Goal: Find specific page/section: Find specific page/section

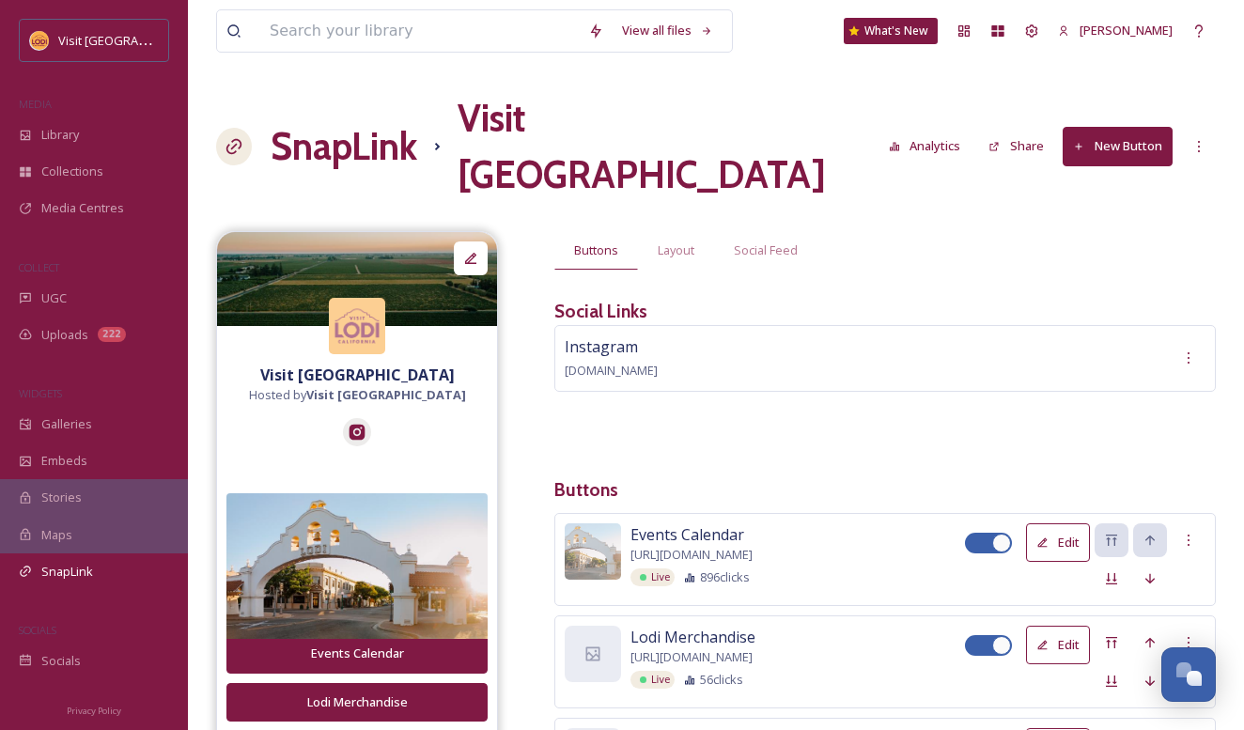
click at [758, 147] on div "View all files What's New [PERSON_NAME] SnapLink Visit [GEOGRAPHIC_DATA] Analyt…" at bounding box center [716, 741] width 1056 height 1482
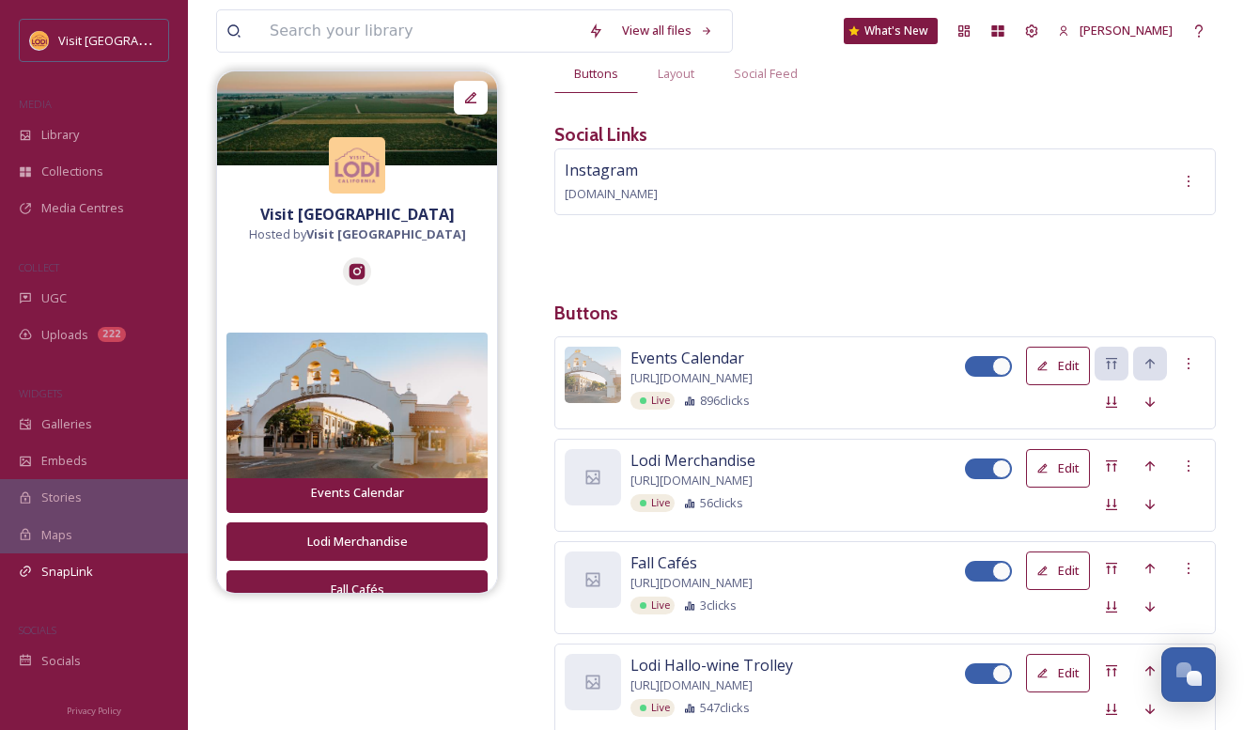
scroll to position [203, 0]
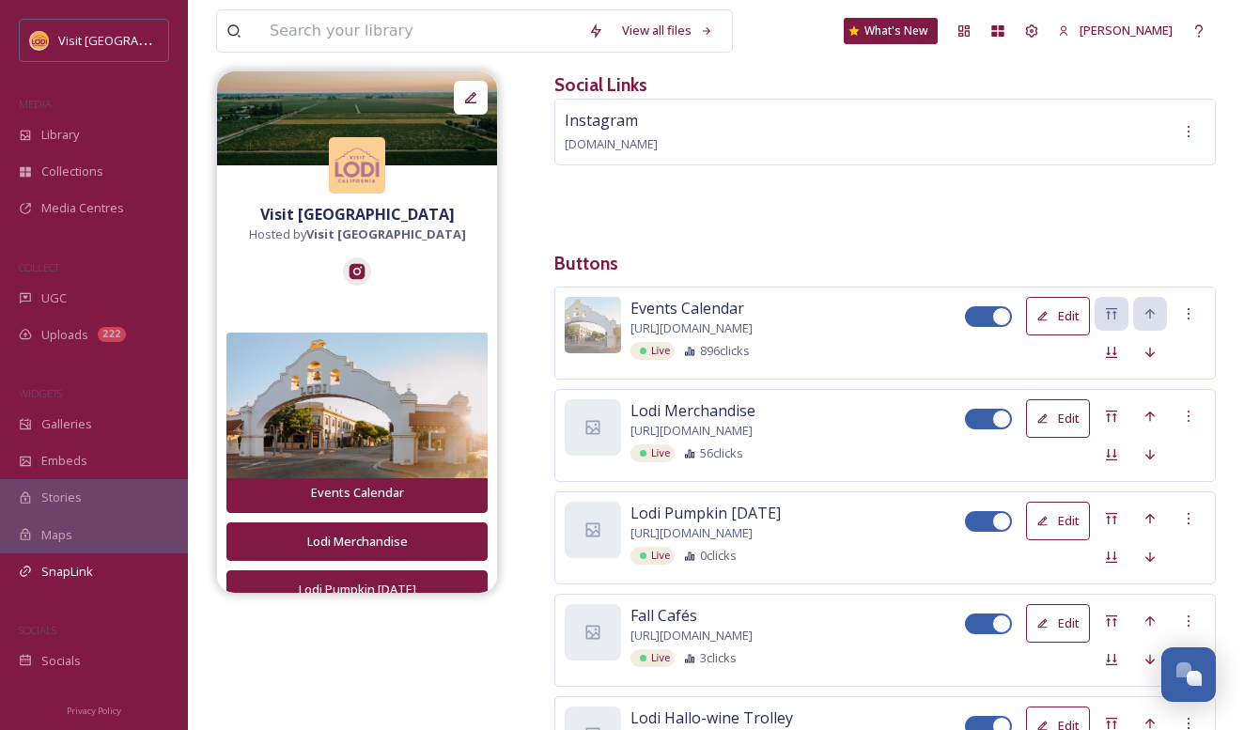
scroll to position [225, 0]
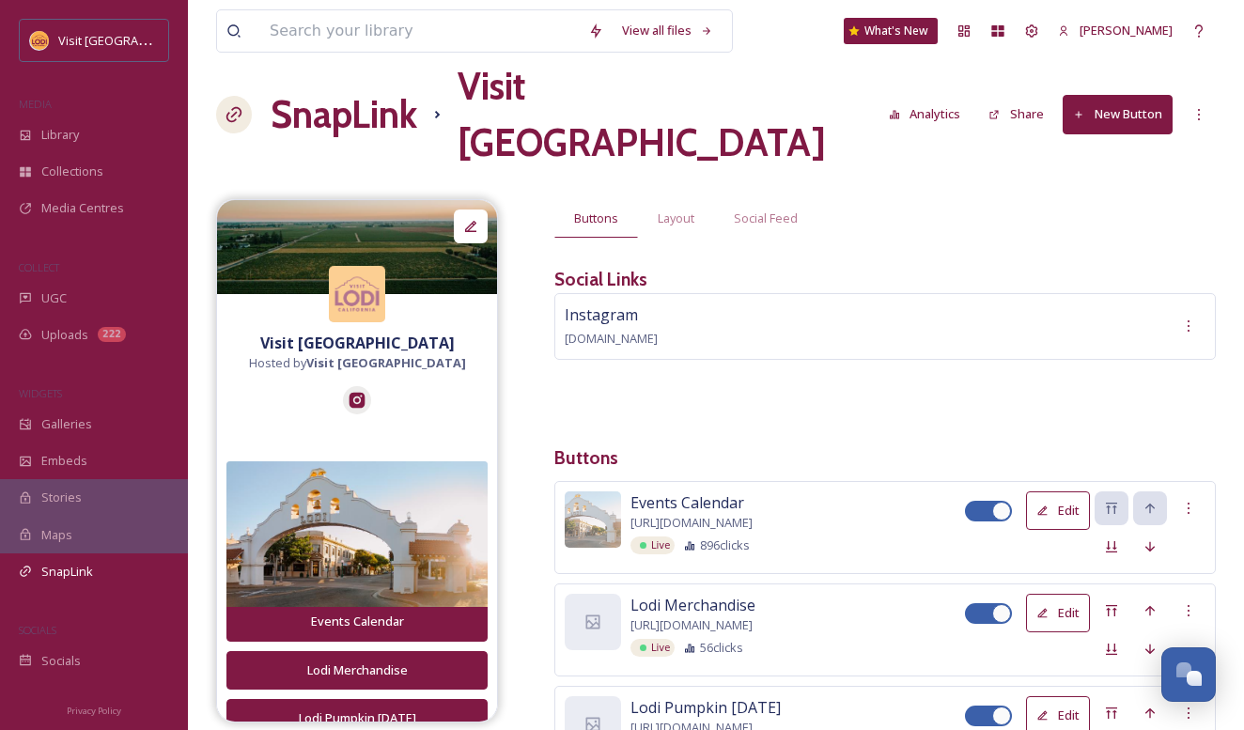
scroll to position [34, 0]
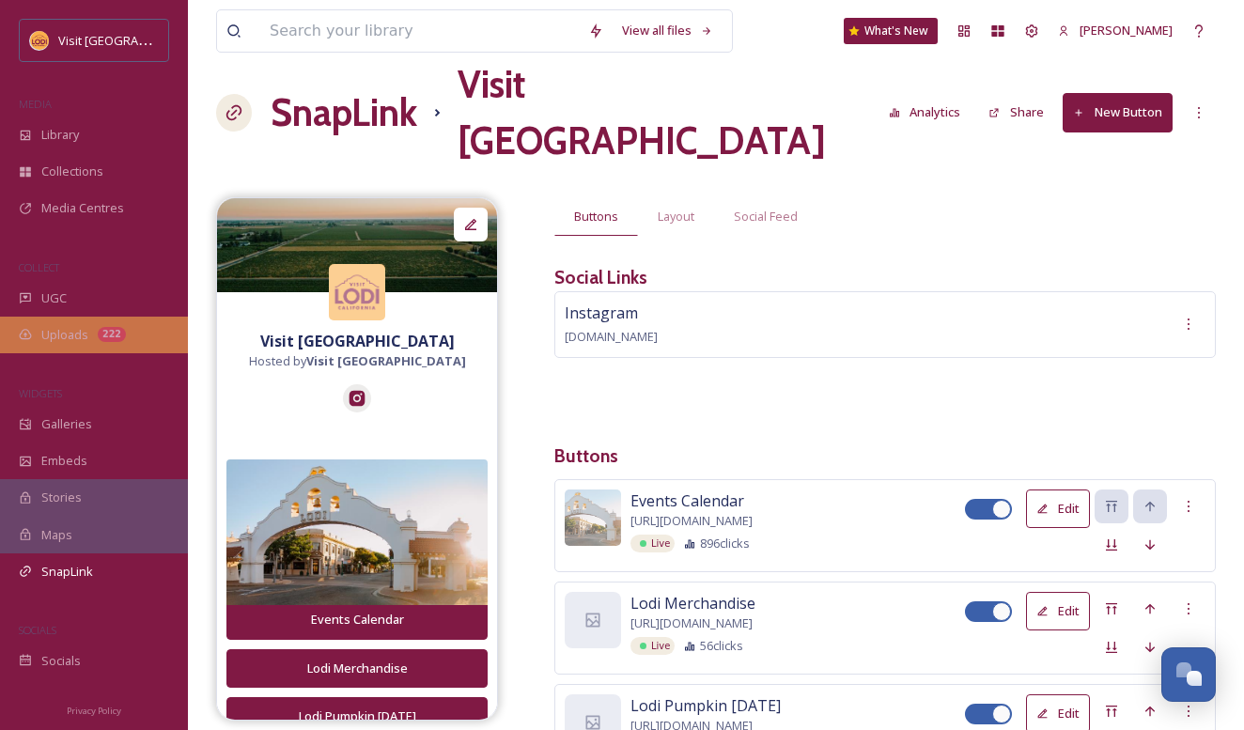
click at [98, 332] on div "222" at bounding box center [112, 334] width 28 height 15
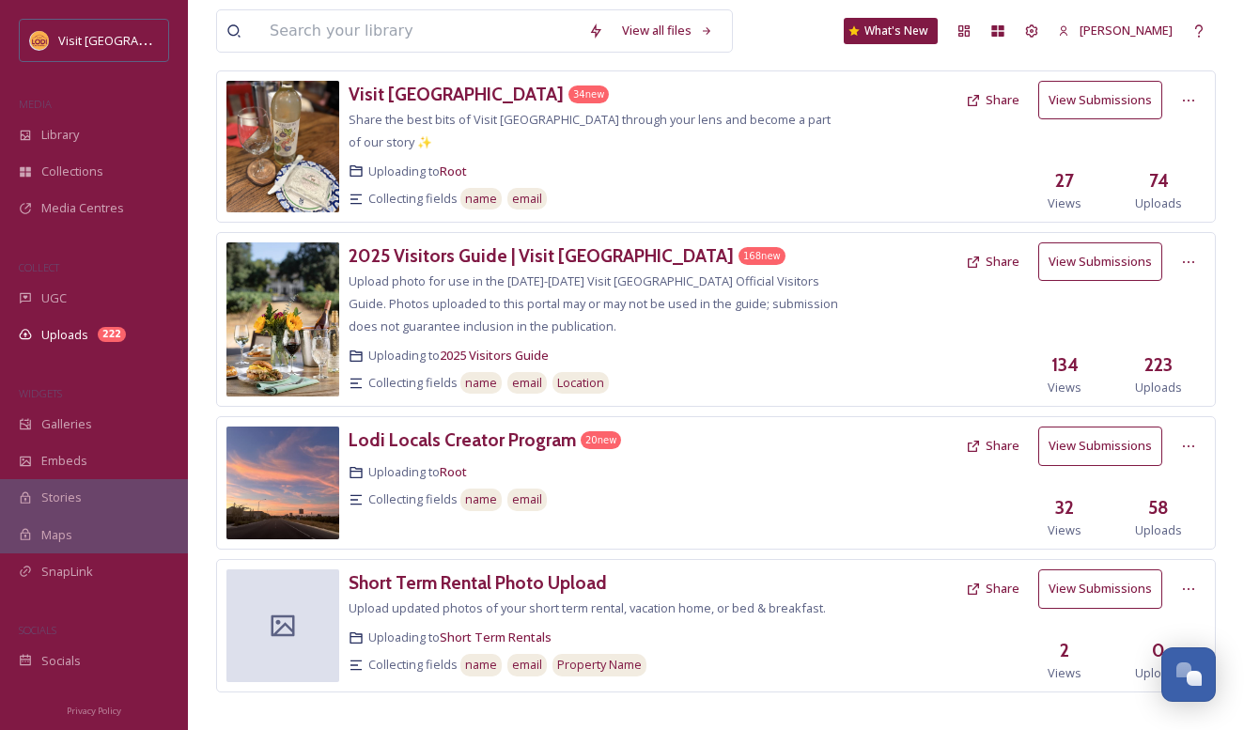
scroll to position [103, 0]
click at [509, 429] on h3 "Lodi Locals Creator Program" at bounding box center [462, 440] width 227 height 23
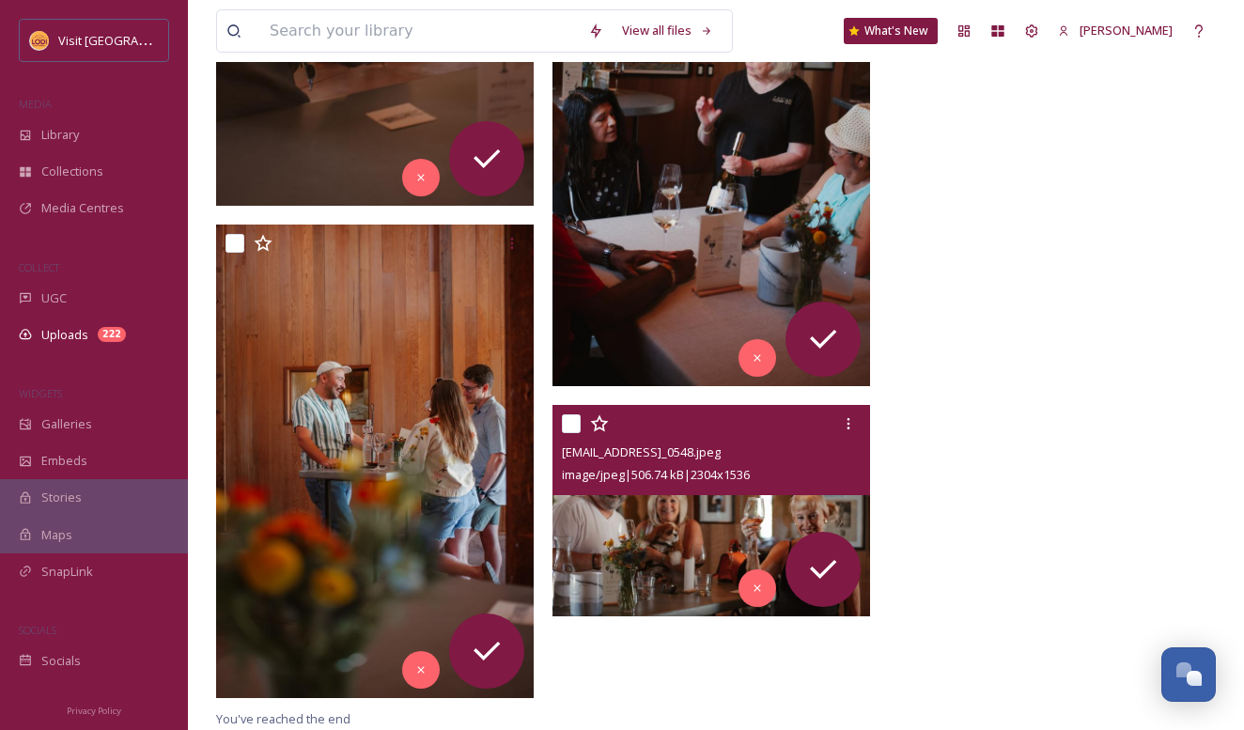
scroll to position [2994, 0]
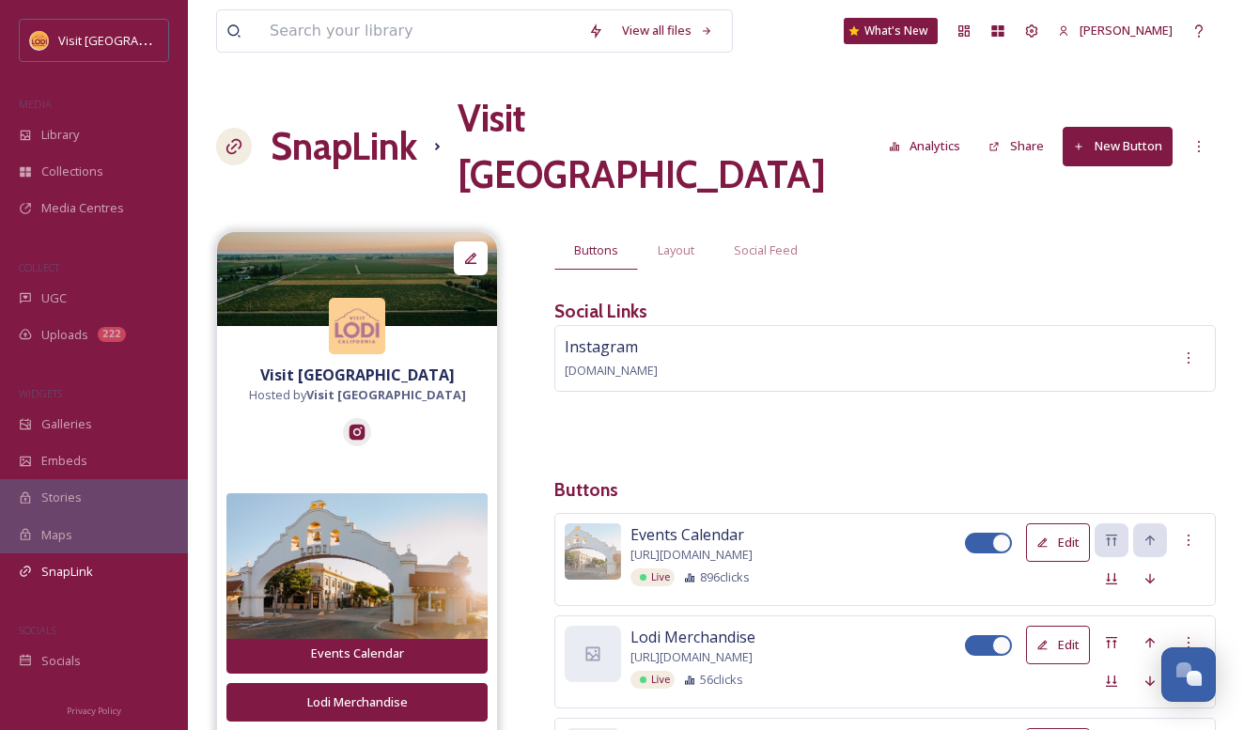
scroll to position [459, 0]
